Goal: Find contact information: Obtain details needed to contact an individual or organization

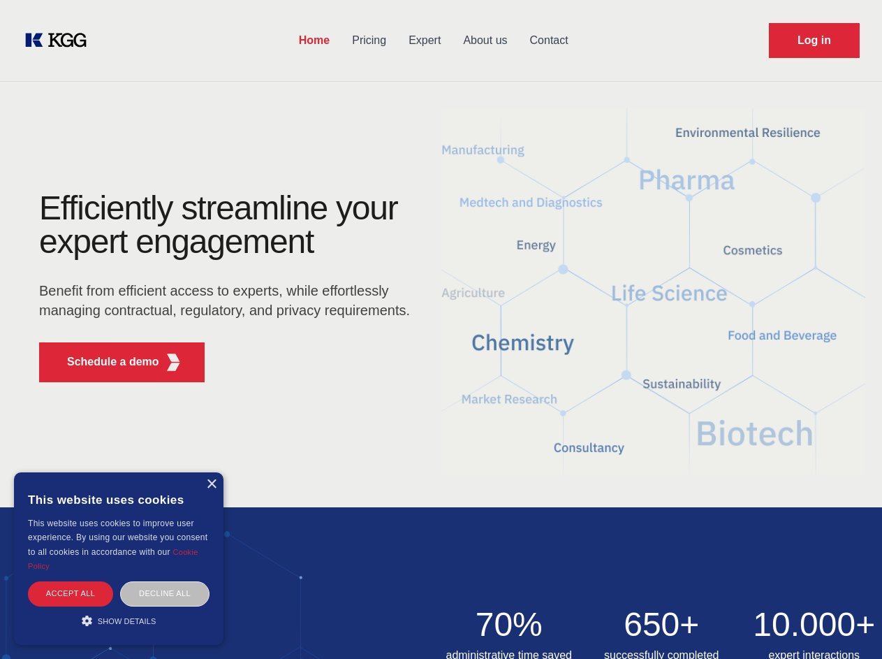
click at [441, 329] on div "Efficiently streamline your expert engagement Benefit from efficient access to …" at bounding box center [229, 292] width 425 height 202
click at [105, 362] on p "Schedule a demo" at bounding box center [113, 361] width 92 height 17
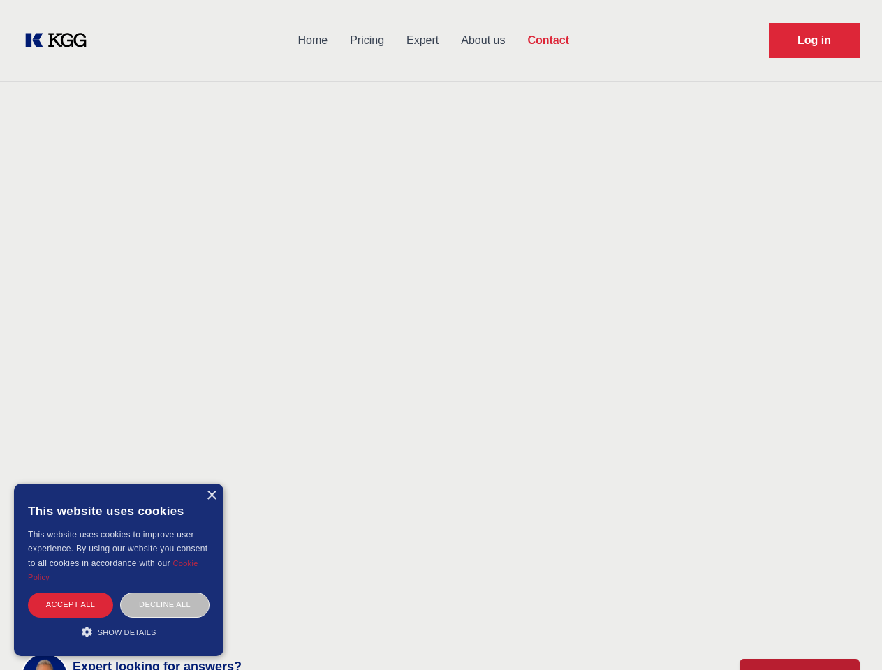
click at [211, 484] on div "× This website uses cookies This website uses cookies to improve user experienc…" at bounding box center [119, 570] width 210 height 172
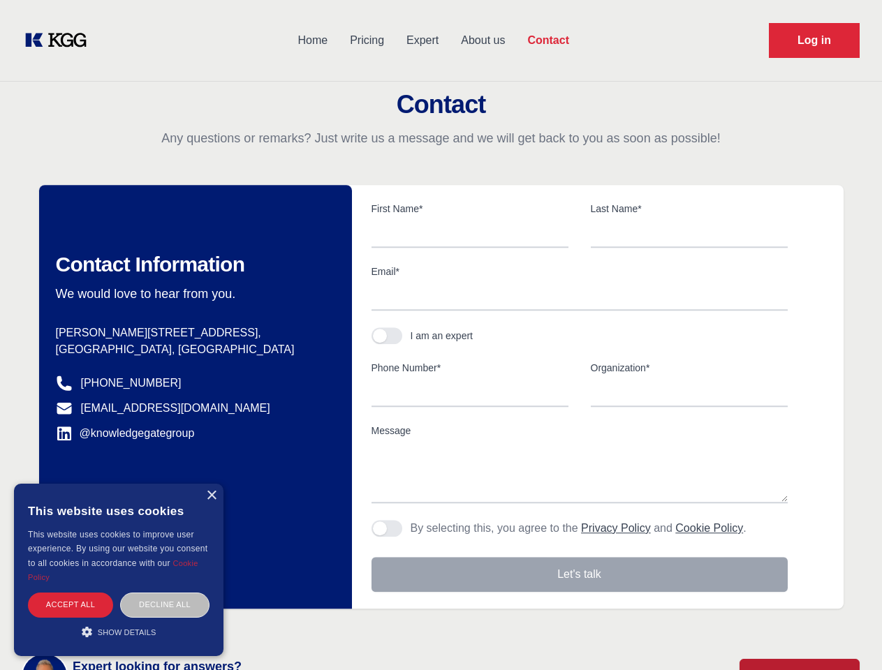
click at [71, 593] on div "Accept all" at bounding box center [70, 605] width 85 height 24
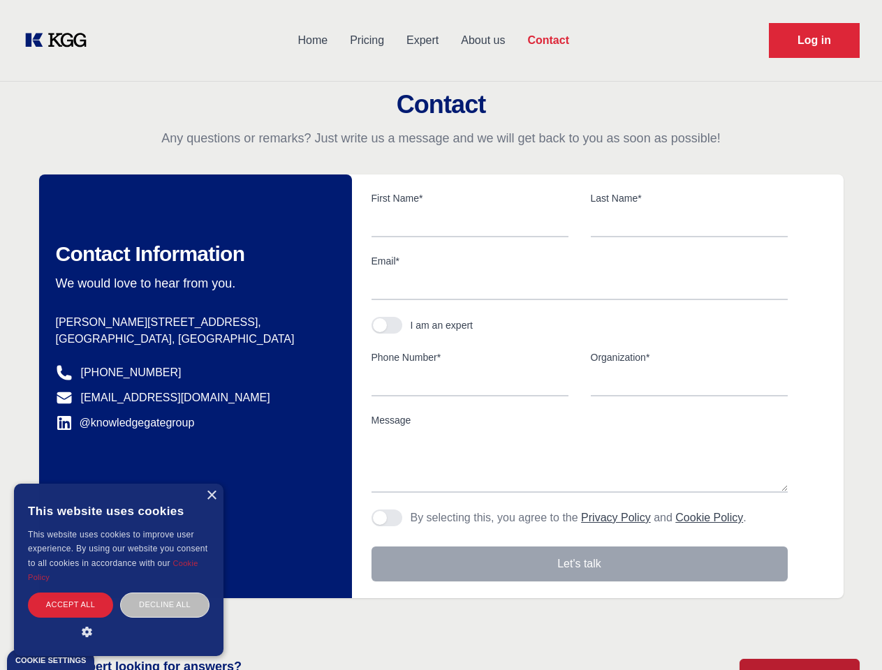
click at [165, 593] on div "Contact Information We would love to hear from you. Postal address [PERSON_NAME…" at bounding box center [195, 387] width 313 height 424
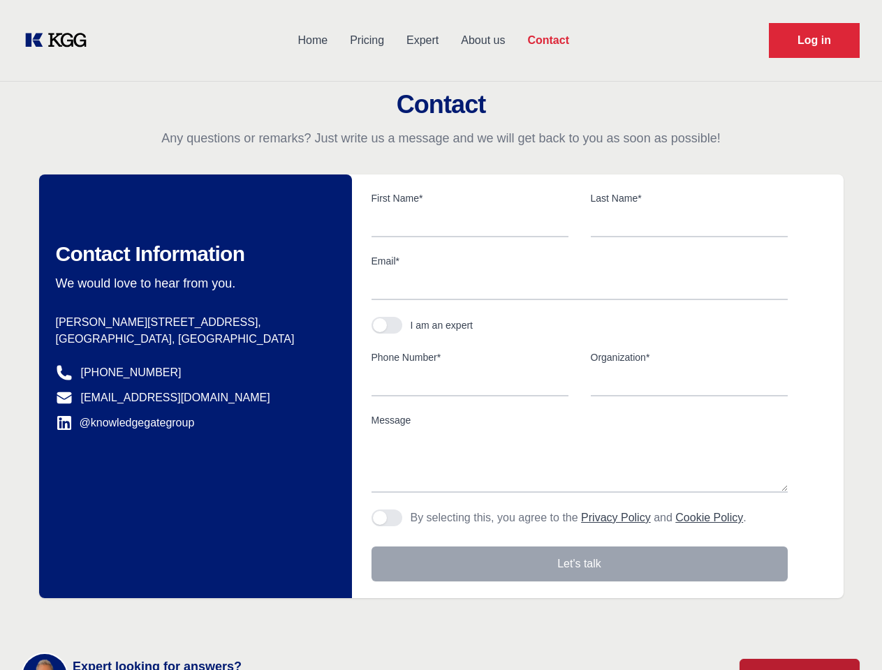
click at [119, 620] on main "Contact Any questions or remarks? Just write us a message and we will get back …" at bounding box center [441, 363] width 882 height 727
